Goal: Task Accomplishment & Management: Use online tool/utility

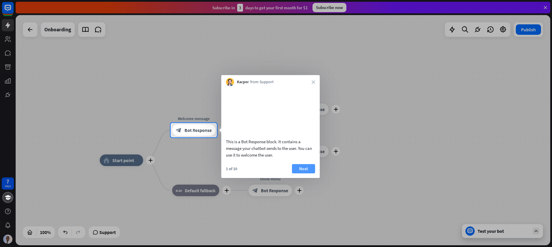
click at [298, 173] on button "Next" at bounding box center [303, 168] width 23 height 9
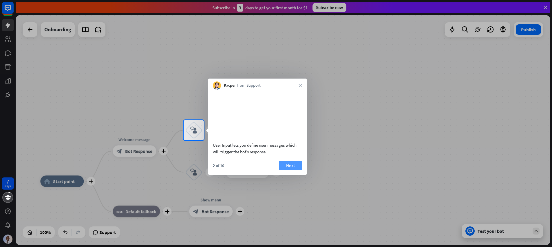
click at [285, 170] on button "Next" at bounding box center [290, 165] width 23 height 9
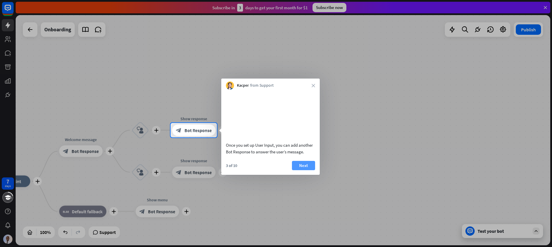
click at [307, 170] on button "Next" at bounding box center [303, 165] width 23 height 9
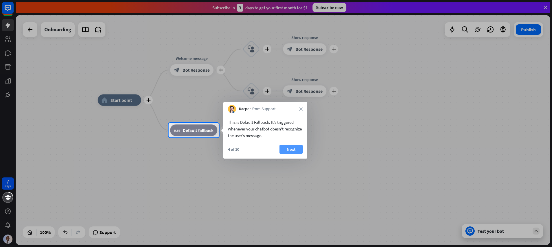
click at [294, 151] on button "Next" at bounding box center [291, 149] width 23 height 9
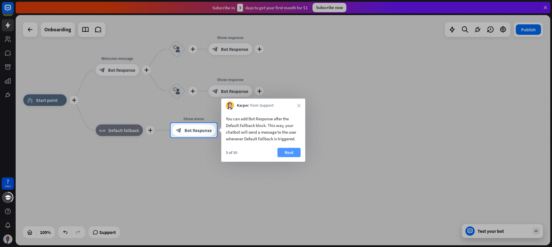
click at [296, 153] on button "Next" at bounding box center [289, 152] width 23 height 9
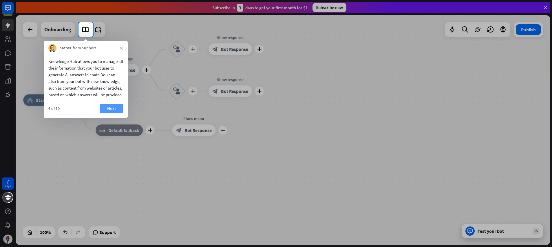
click at [120, 113] on button "Next" at bounding box center [111, 108] width 23 height 9
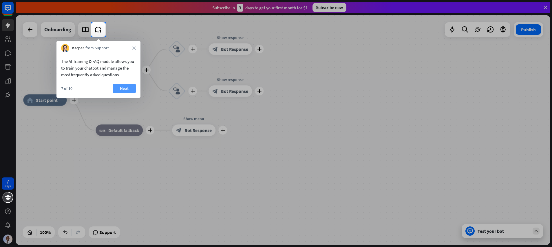
click at [117, 89] on button "Next" at bounding box center [124, 88] width 23 height 9
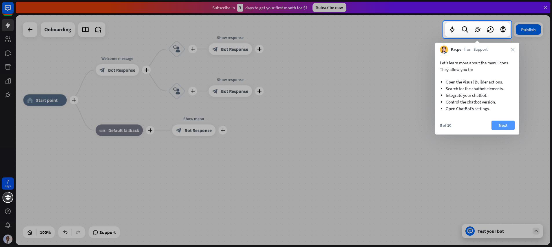
click at [498, 125] on button "Next" at bounding box center [503, 125] width 23 height 9
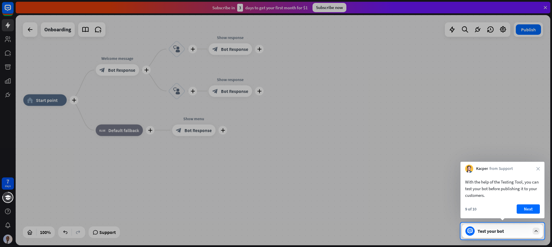
click at [531, 208] on button "Next" at bounding box center [528, 208] width 23 height 9
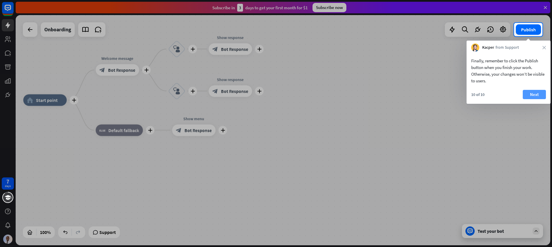
click at [532, 95] on button "Next" at bounding box center [534, 94] width 23 height 9
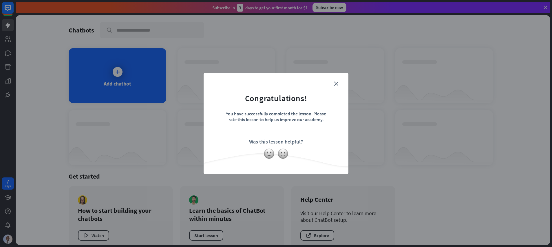
click at [336, 80] on form "Congratulations! You have successfully completed the lesson. Please rate this l…" at bounding box center [276, 114] width 130 height 69
click at [336, 82] on icon "close" at bounding box center [336, 83] width 4 height 4
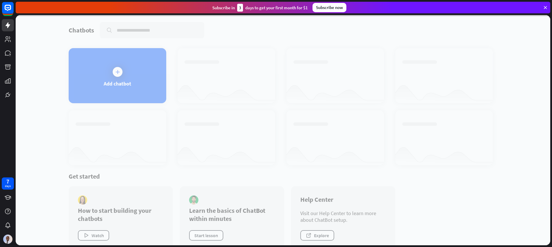
click at [111, 82] on div at bounding box center [283, 130] width 535 height 230
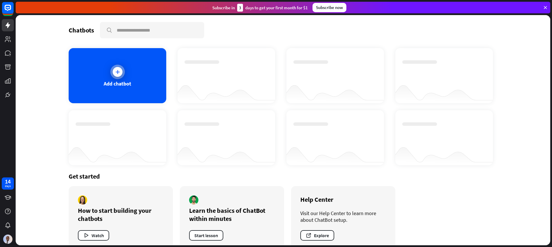
click at [118, 76] on div at bounding box center [117, 72] width 14 height 14
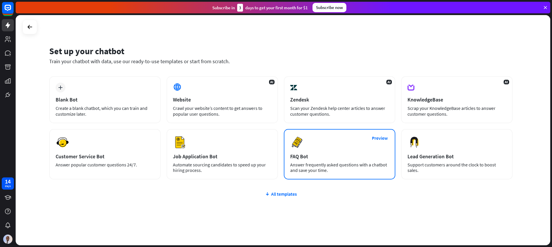
click at [347, 168] on div "Answer frequently asked questions with a chatbot and save your time." at bounding box center [339, 167] width 99 height 11
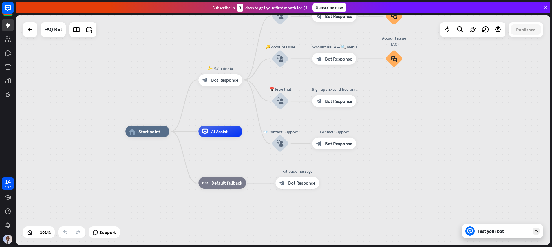
click at [487, 226] on div "Test your bot" at bounding box center [502, 231] width 81 height 14
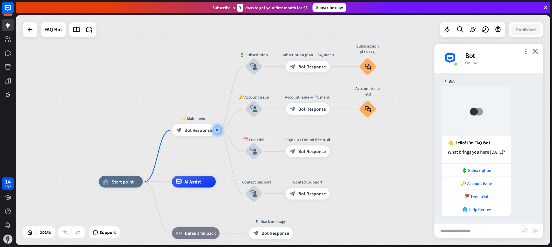
click at [463, 229] on input "text" at bounding box center [479, 230] width 88 height 14
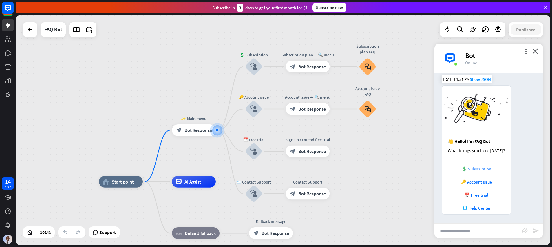
click at [480, 170] on div "💲 Subscription" at bounding box center [476, 169] width 63 height 6
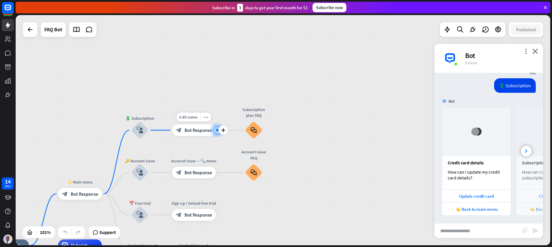
scroll to position [156, 0]
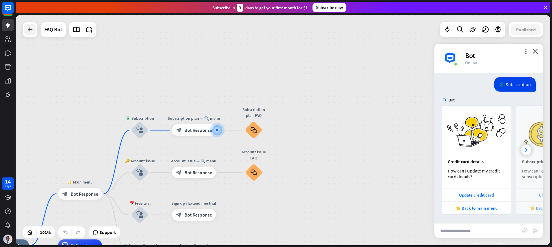
click at [33, 26] on div at bounding box center [30, 30] width 12 height 12
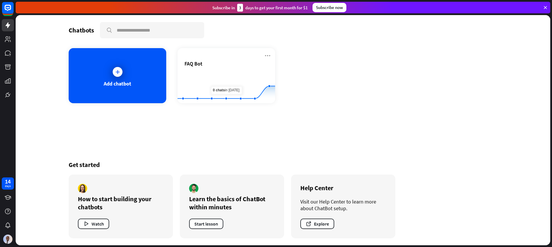
click at [207, 149] on div "Chatbots search Add chatbot FAQ Bot Created with Highcharts 10.1.0 0 1 2 Get st…" at bounding box center [283, 130] width 464 height 230
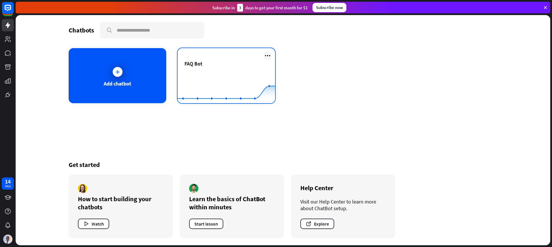
click at [268, 52] on icon at bounding box center [267, 55] width 7 height 7
click at [234, 64] on div "FAQ Bot" at bounding box center [227, 63] width 84 height 7
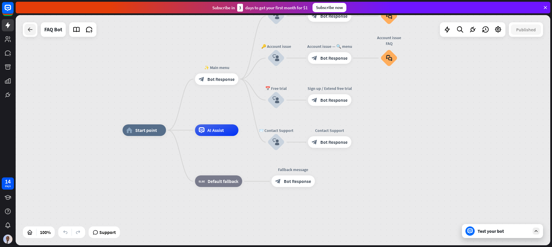
click at [32, 29] on icon at bounding box center [30, 29] width 7 height 7
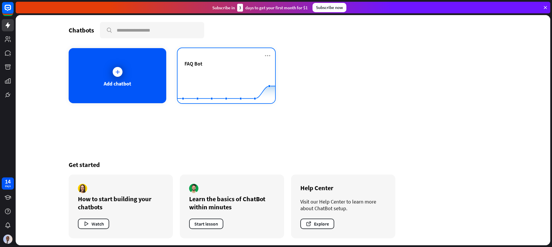
click at [253, 62] on div "FAQ Bot" at bounding box center [227, 63] width 84 height 7
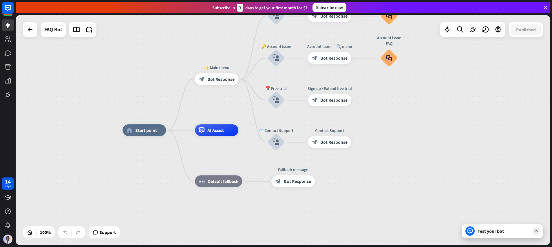
click at [519, 34] on div "Published" at bounding box center [526, 29] width 34 height 14
click at [23, 28] on div at bounding box center [30, 29] width 14 height 14
click at [495, 29] on icon at bounding box center [499, 30] width 8 height 8
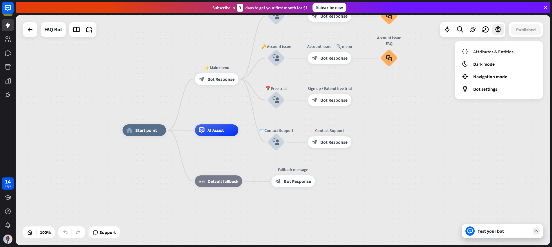
click at [411, 128] on div "home_2 Start point ✨ Main menu block_bot_response Bot Response 💲 Subscription b…" at bounding box center [283, 130] width 535 height 230
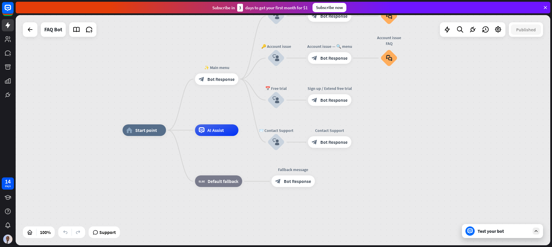
click at [544, 6] on icon at bounding box center [545, 7] width 5 height 5
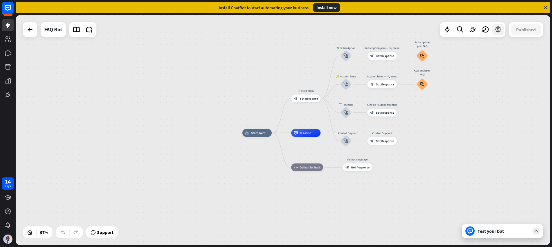
click at [498, 33] on icon at bounding box center [499, 30] width 8 height 8
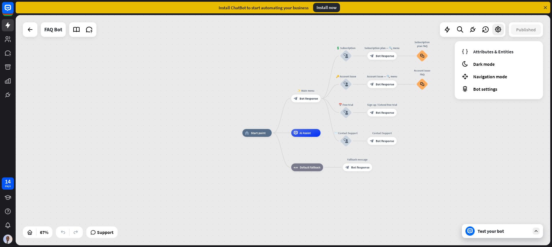
click at [448, 139] on div "home_2 Start point ✨ Main menu block_bot_response Bot Response 💲 Subscription b…" at bounding box center [423, 210] width 361 height 155
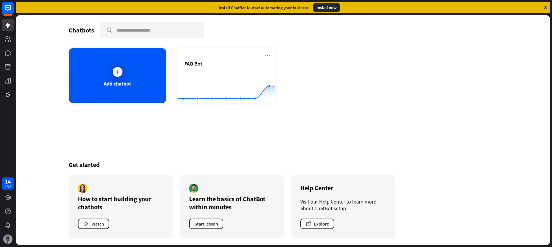
click at [9, 234] on div at bounding box center [8, 239] width 12 height 12
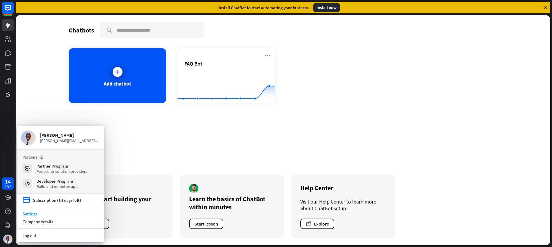
click at [43, 215] on link "Settings" at bounding box center [60, 214] width 87 height 8
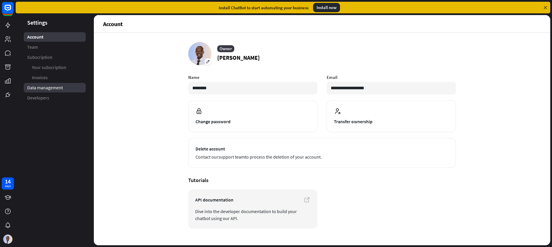
click at [50, 87] on span "Data management" at bounding box center [45, 88] width 36 height 6
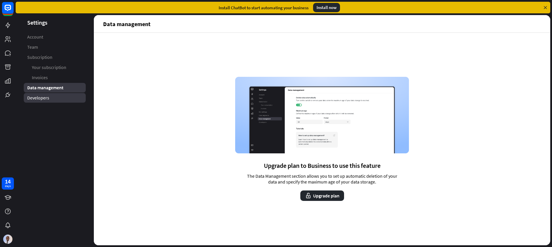
click at [41, 100] on link "Developers" at bounding box center [55, 98] width 62 height 10
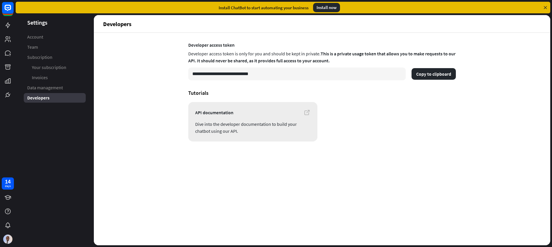
click at [292, 114] on span "API documentation" at bounding box center [252, 112] width 115 height 7
click at [421, 70] on button "Copy to clipboard" at bounding box center [434, 74] width 44 height 12
